Goal: Navigation & Orientation: Find specific page/section

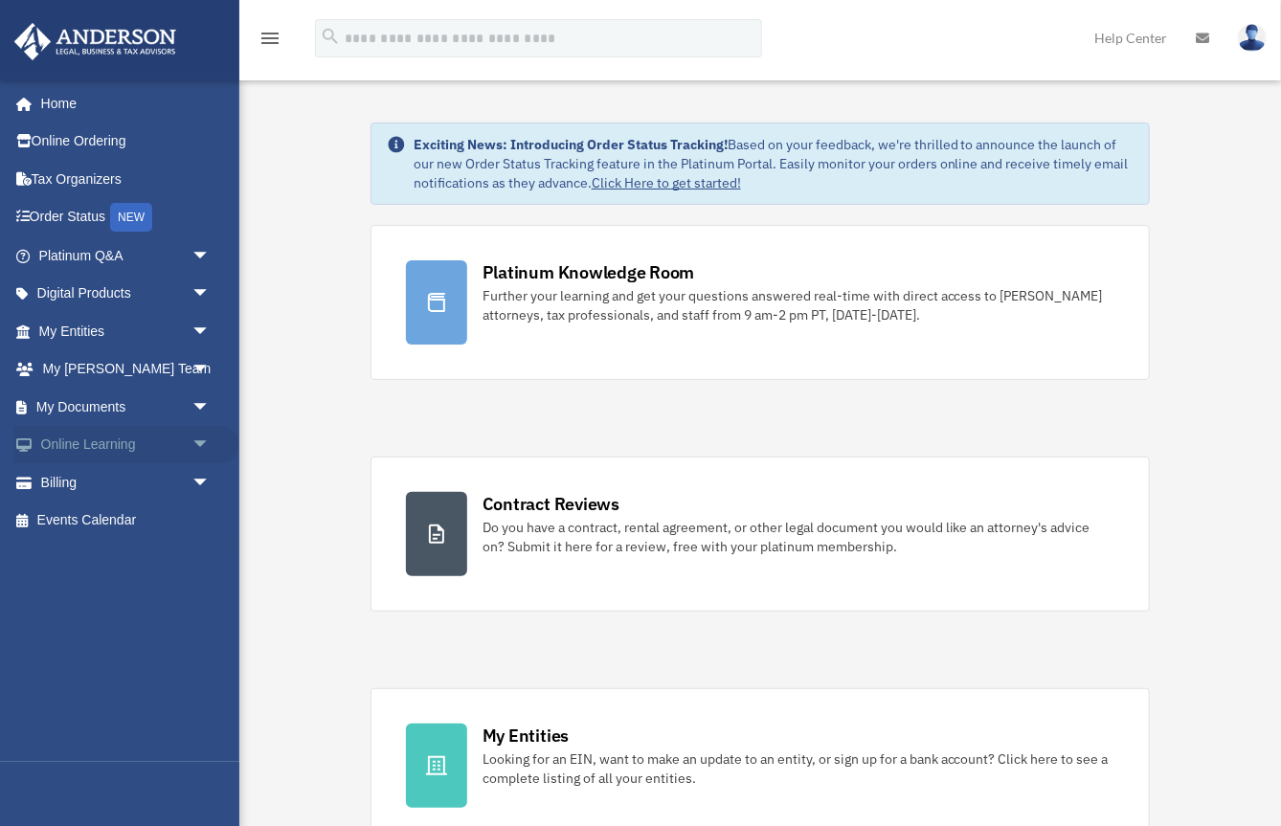
click at [200, 442] on span "arrow_drop_down" at bounding box center [210, 445] width 38 height 39
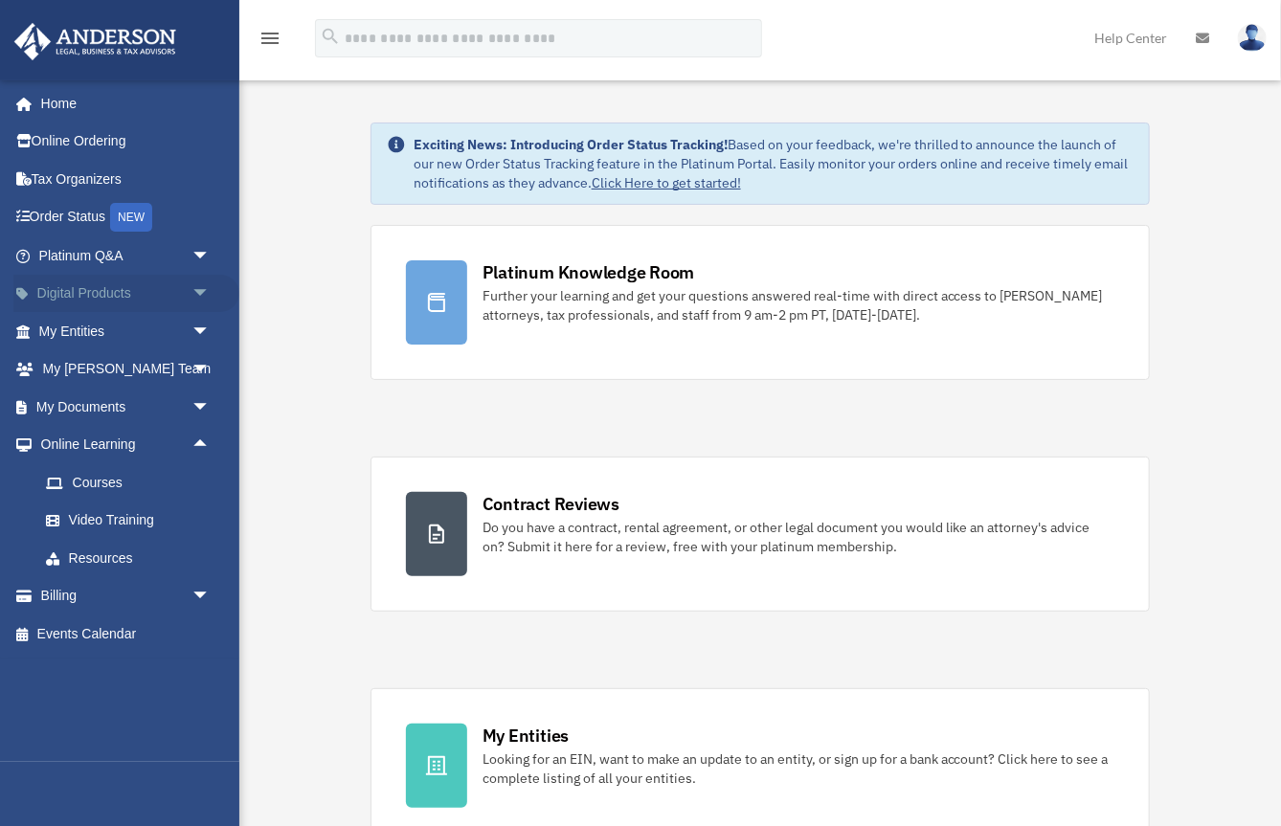
click at [203, 289] on span "arrow_drop_down" at bounding box center [210, 294] width 38 height 39
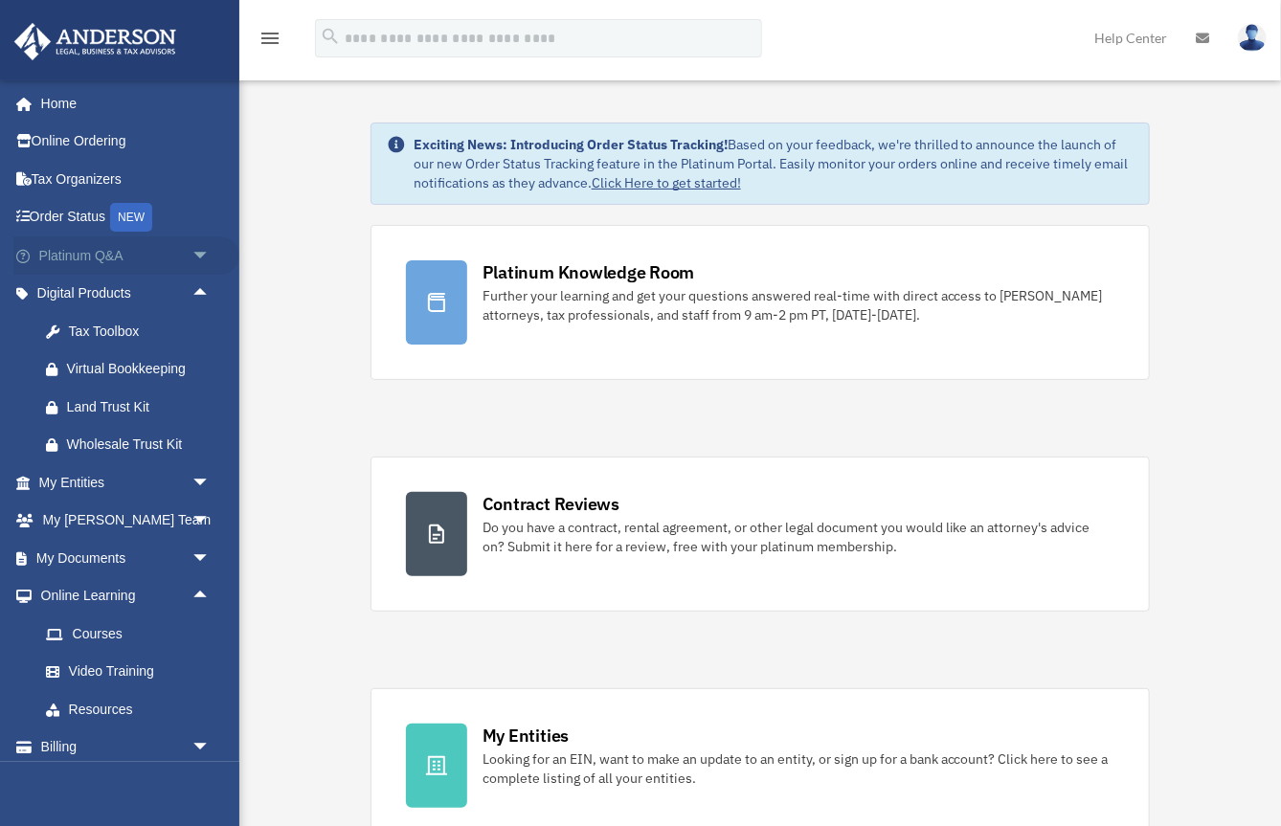
click at [203, 253] on span "arrow_drop_down" at bounding box center [210, 255] width 38 height 39
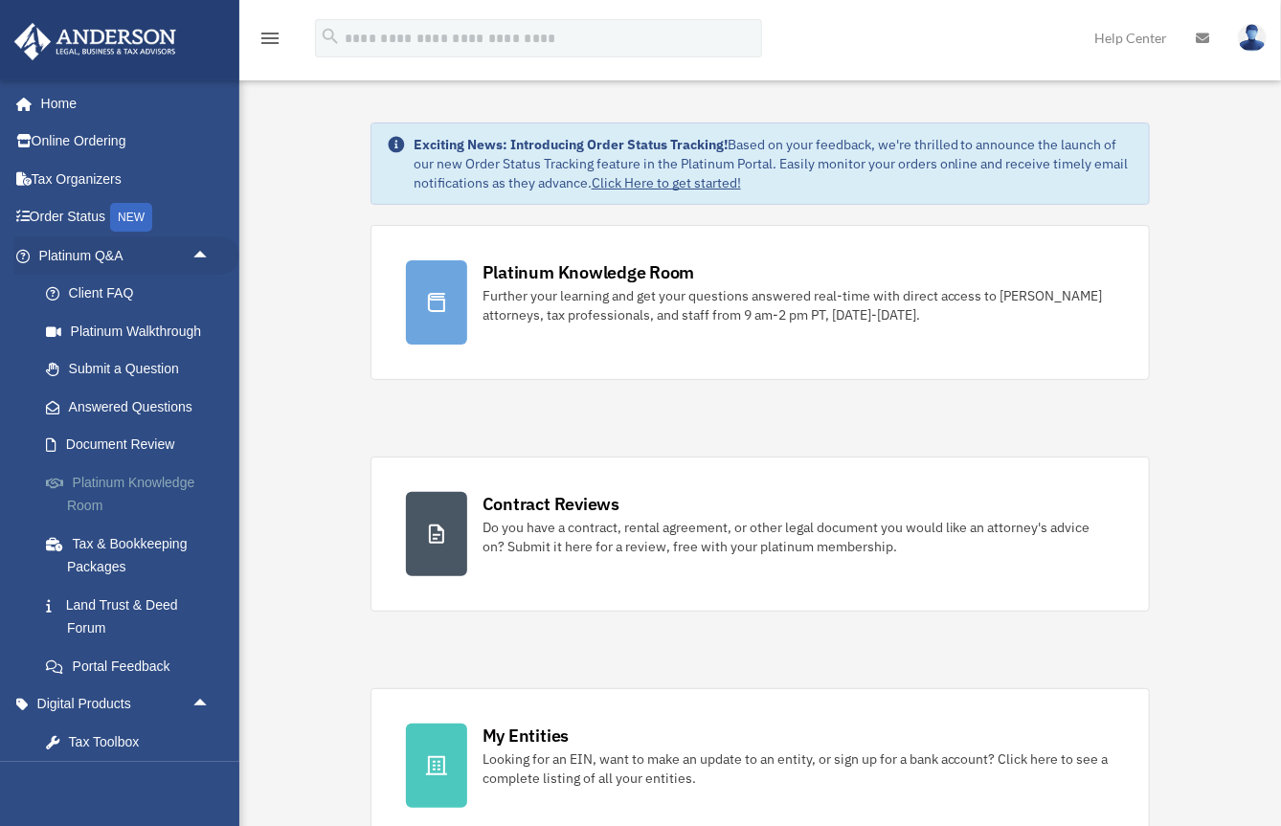
click at [122, 480] on link "Platinum Knowledge Room" at bounding box center [133, 493] width 213 height 61
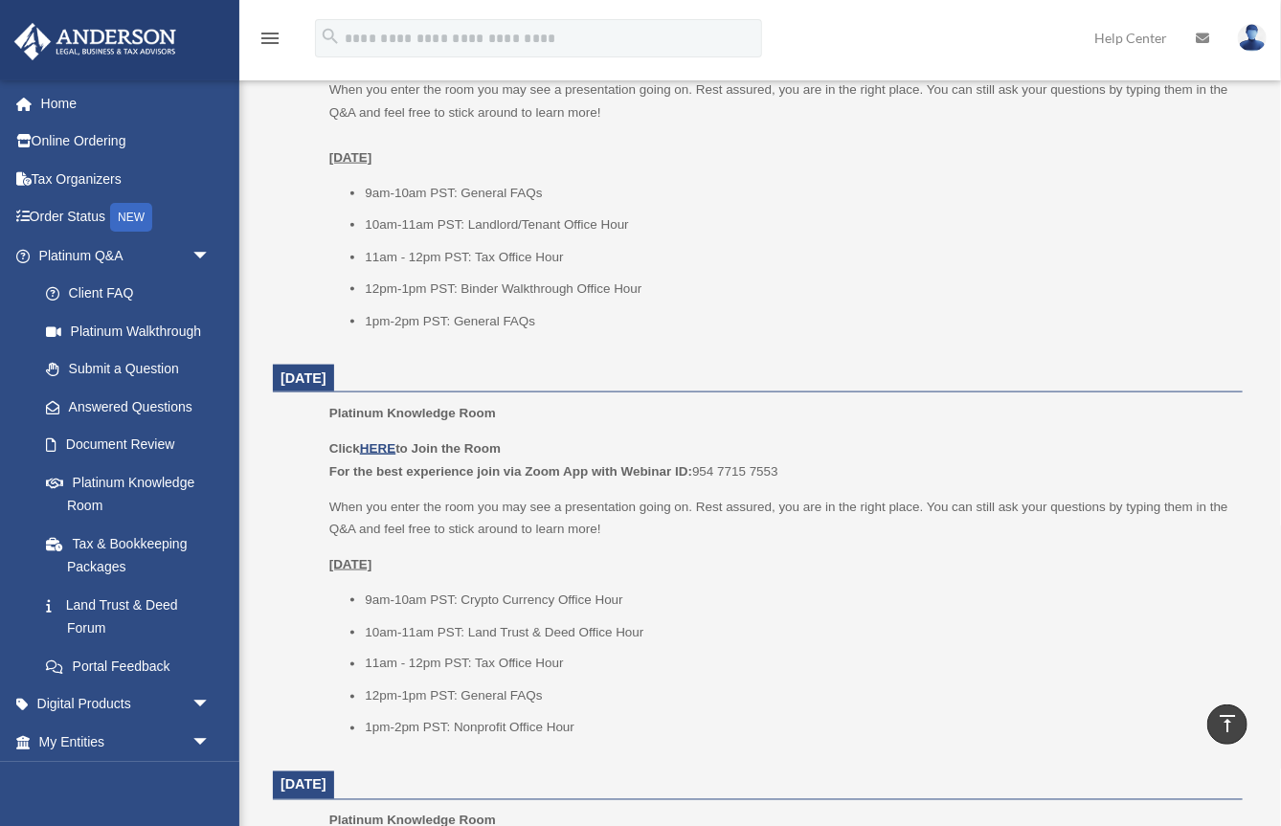
scroll to position [945, 0]
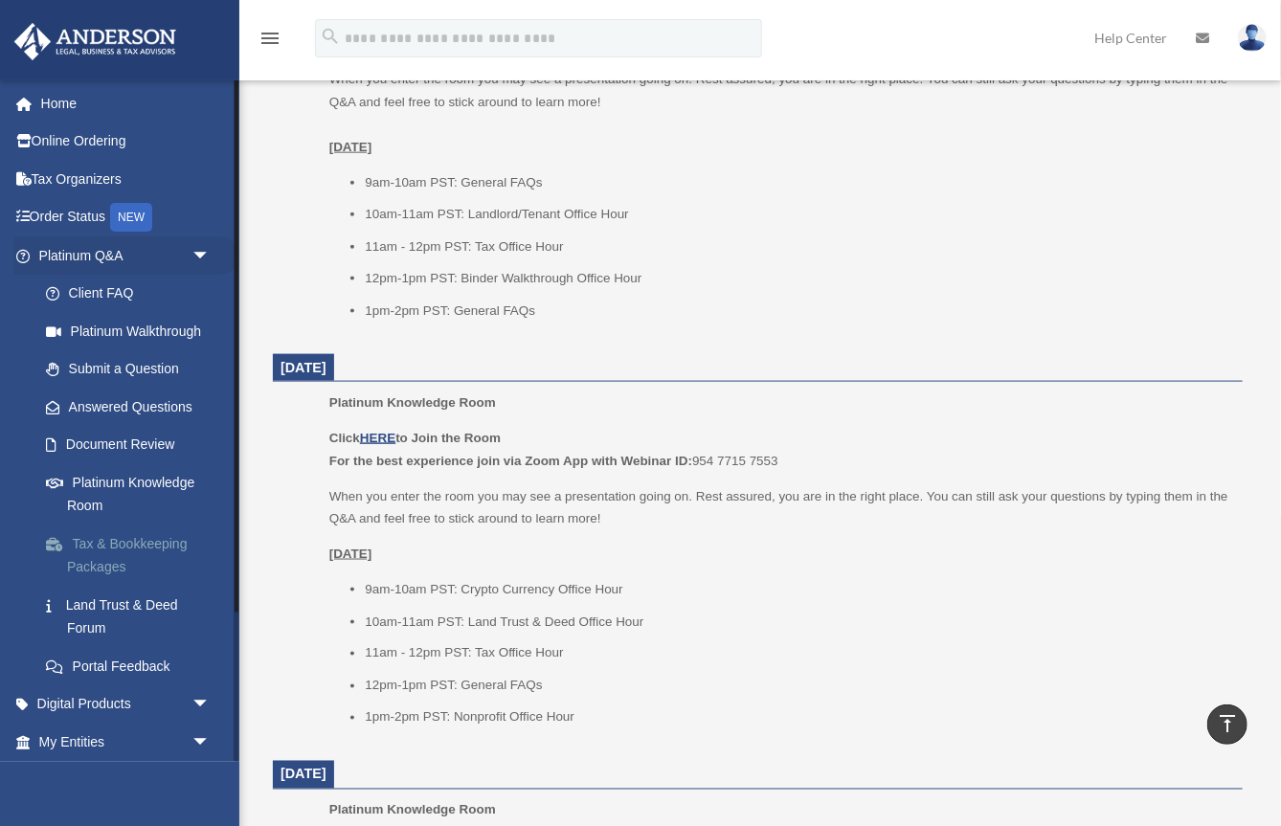
click at [130, 542] on link "Tax & Bookkeeping Packages" at bounding box center [133, 555] width 213 height 61
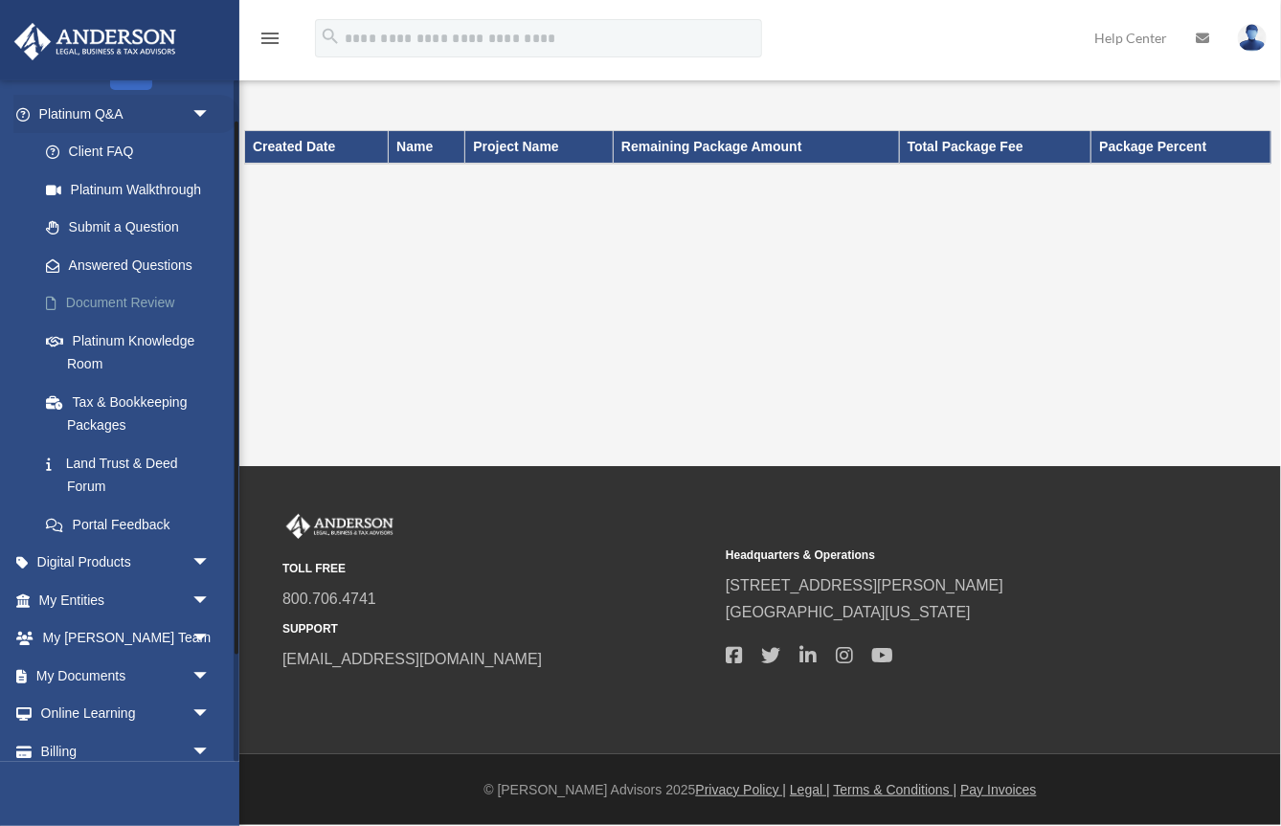
scroll to position [191, 0]
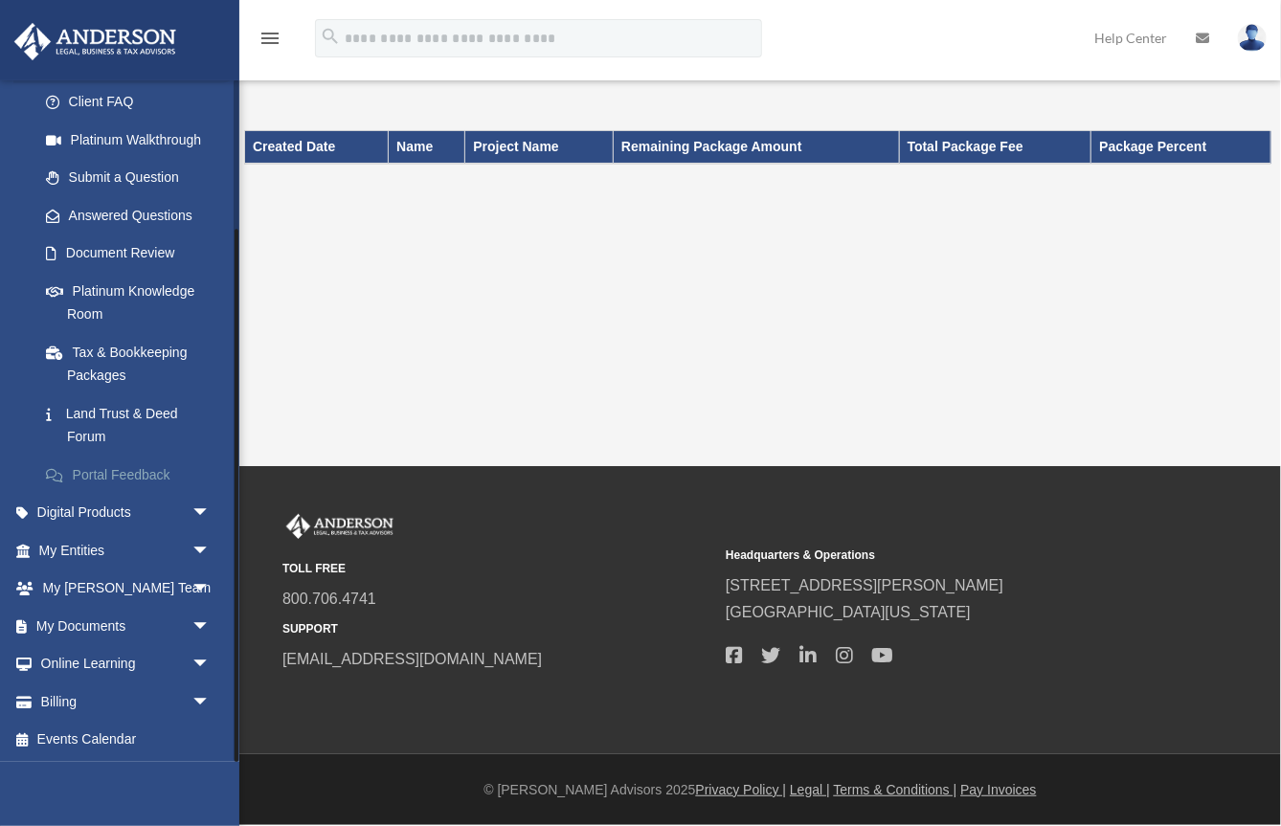
click at [137, 474] on link "Portal Feedback" at bounding box center [133, 475] width 213 height 38
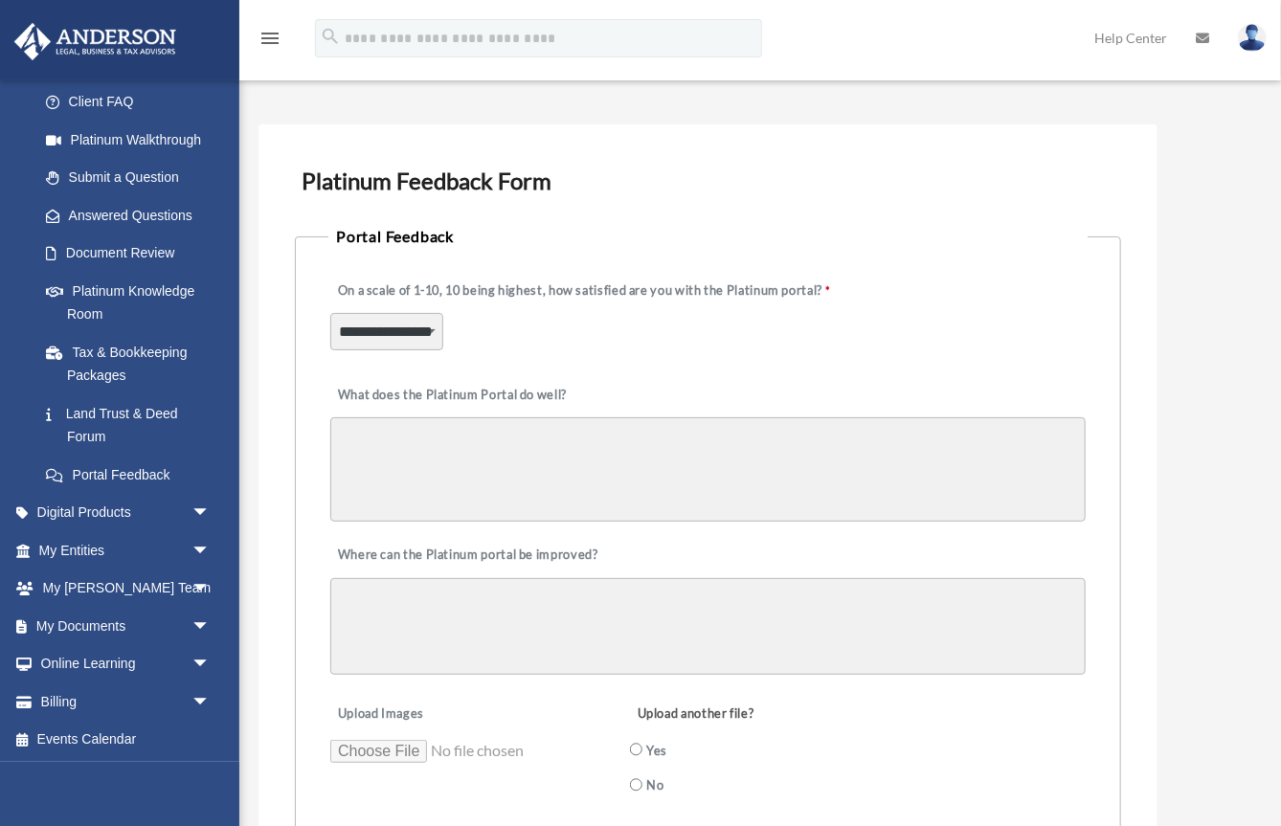
scroll to position [26, 0]
click at [201, 508] on span "arrow_drop_down" at bounding box center [210, 513] width 38 height 39
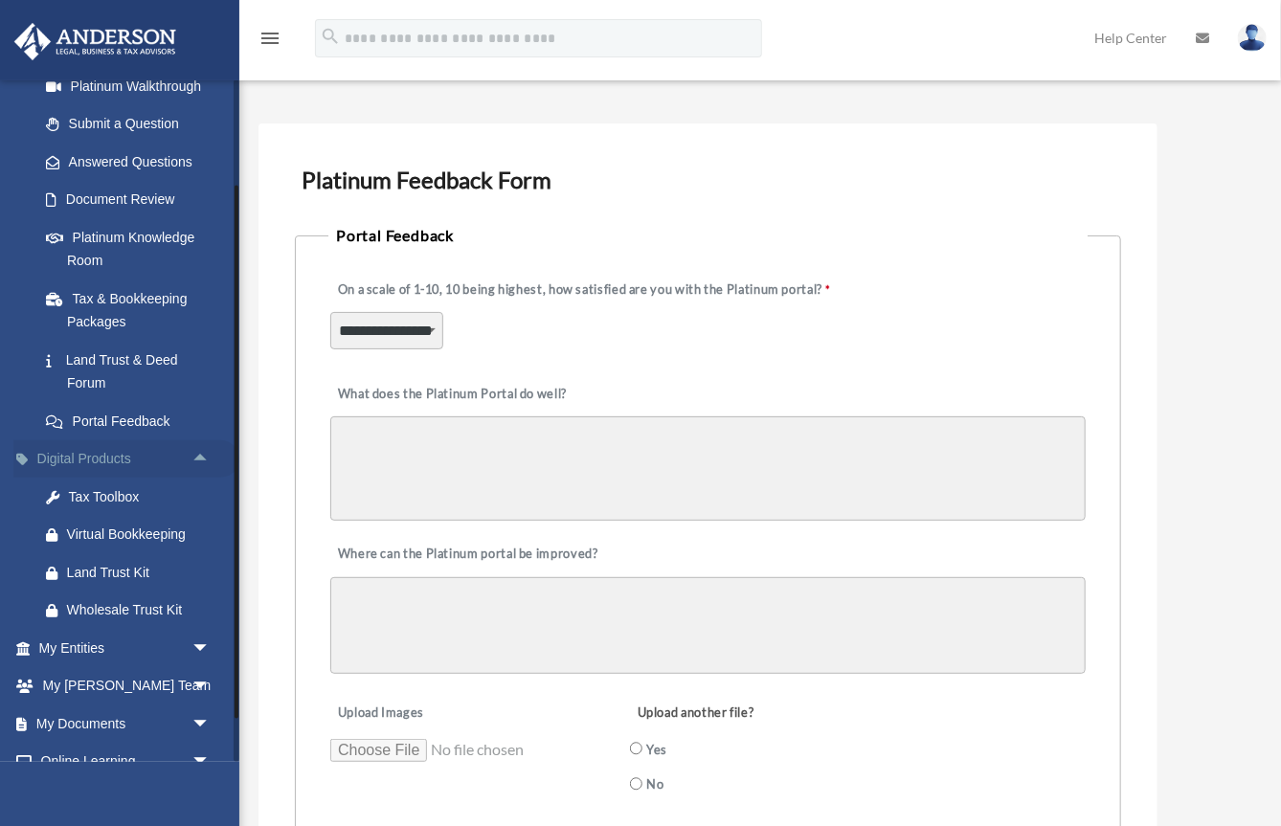
scroll to position [246, 0]
click at [114, 494] on div "Tax Toolbox" at bounding box center [141, 496] width 148 height 24
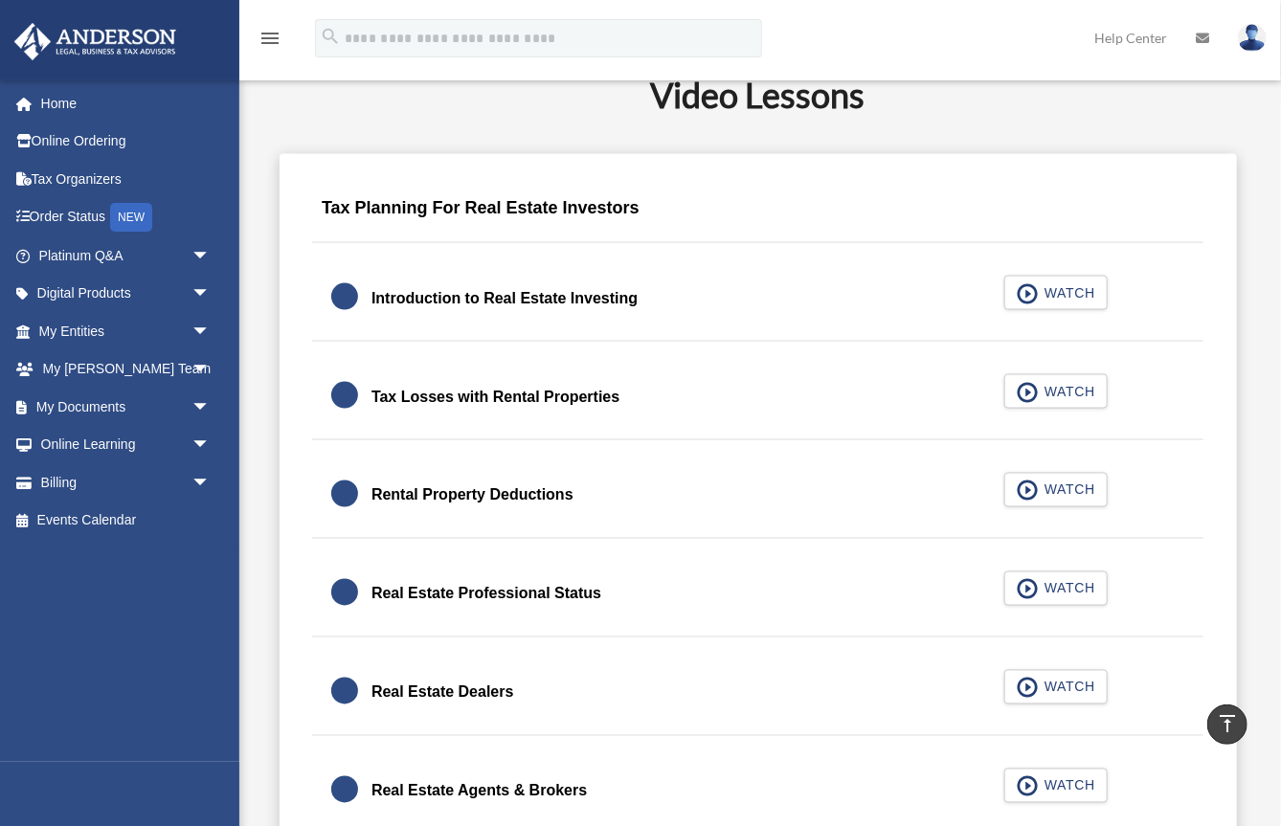
scroll to position [1117, 0]
